Goal: Information Seeking & Learning: Learn about a topic

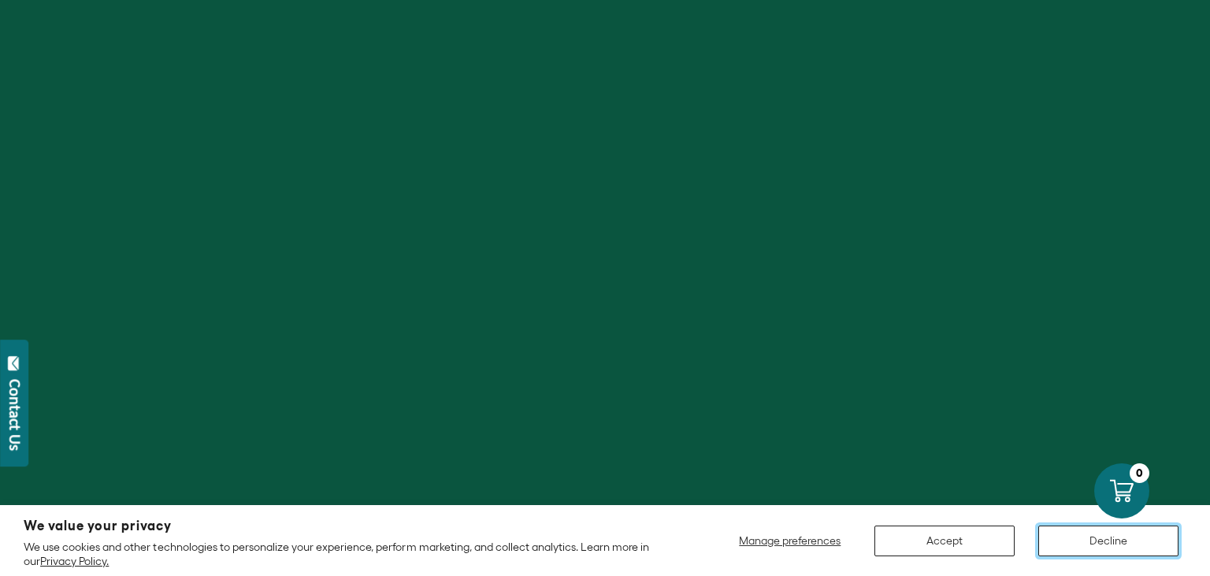
click at [1083, 536] on button "Decline" at bounding box center [1108, 540] width 140 height 31
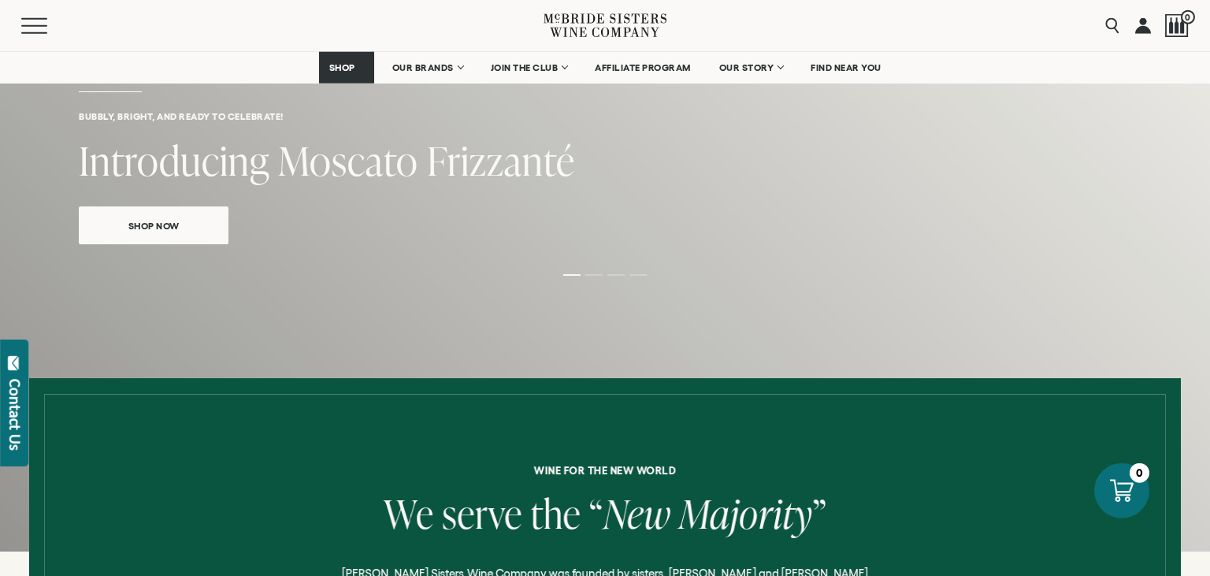
scroll to position [241, 0]
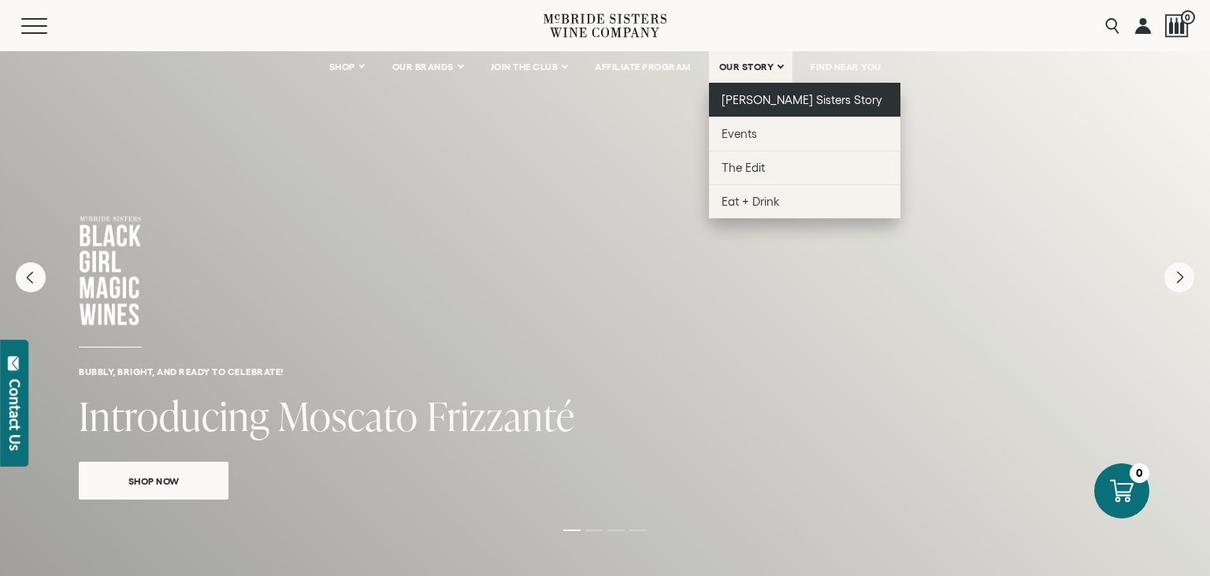
click at [754, 106] on span "[PERSON_NAME] Sisters Story" at bounding box center [802, 99] width 161 height 13
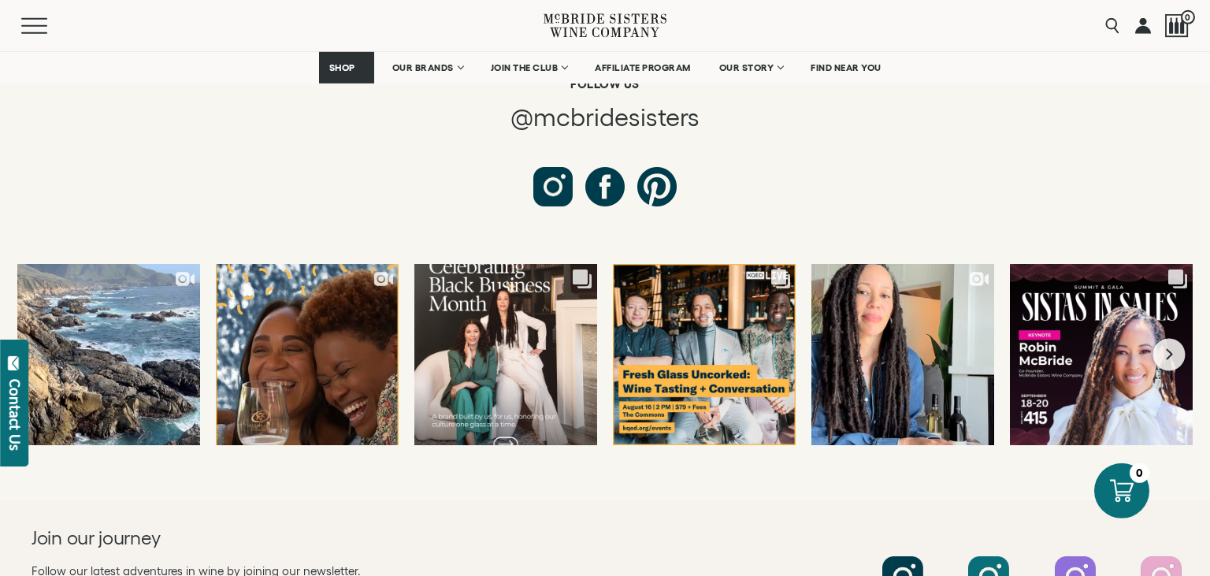
scroll to position [5971, 0]
